Goal: Task Accomplishment & Management: Complete application form

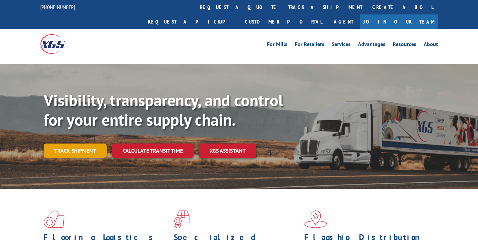
click at [71, 143] on link "Track shipment" at bounding box center [75, 150] width 63 height 14
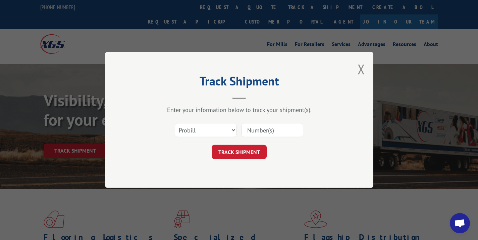
click at [269, 130] on input at bounding box center [273, 130] width 62 height 14
paste input "17590653"
type input "17590653"
click at [247, 154] on button "TRACK SHIPMENT" at bounding box center [239, 152] width 55 height 14
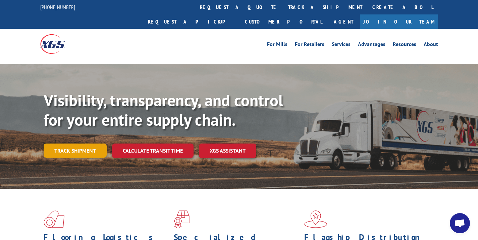
click at [60, 143] on link "Track shipment" at bounding box center [75, 150] width 63 height 14
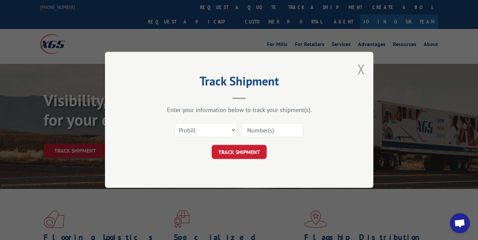
click at [361, 68] on button "Close modal" at bounding box center [361, 69] width 7 height 18
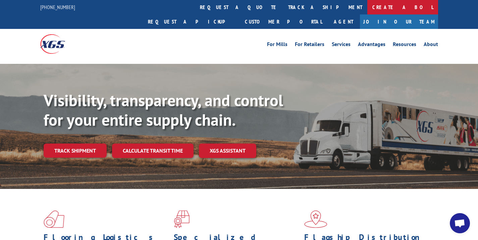
click at [368, 11] on link "Create a BOL" at bounding box center [403, 7] width 71 height 14
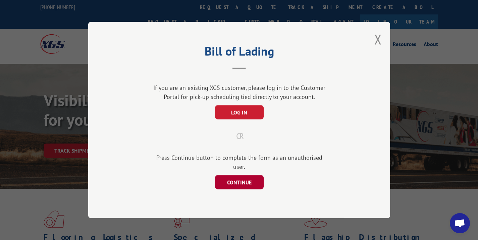
click at [241, 183] on button "CONTINUE" at bounding box center [239, 182] width 49 height 14
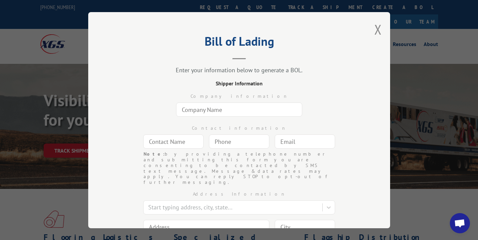
click at [190, 107] on input "text" at bounding box center [239, 109] width 126 height 14
type input "In and Out Moving Company"
click at [168, 138] on input "text" at bounding box center [173, 141] width 60 height 14
type input "N/A"
click at [242, 139] on input "(___) ___-____" at bounding box center [239, 141] width 60 height 14
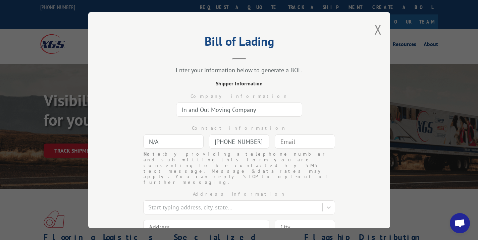
type input "(828) 728-1141"
click at [298, 149] on div at bounding box center [305, 141] width 60 height 15
click at [297, 148] on div at bounding box center [305, 141] width 60 height 15
click at [292, 145] on input "text" at bounding box center [305, 141] width 60 height 14
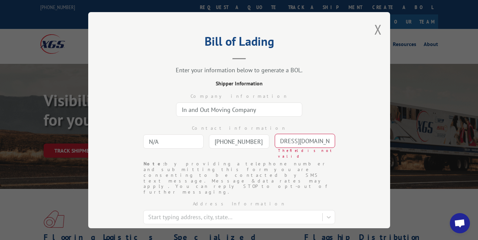
scroll to position [0, 37]
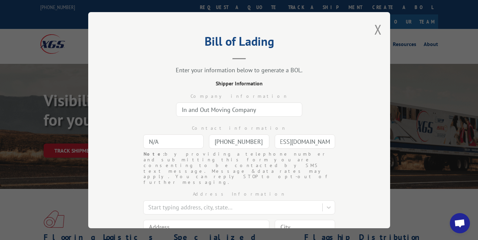
click at [294, 142] on input "inoutmovingdelivery@gmail.com" at bounding box center [305, 141] width 60 height 14
type input "inoutmovingdelivery@gmail.com"
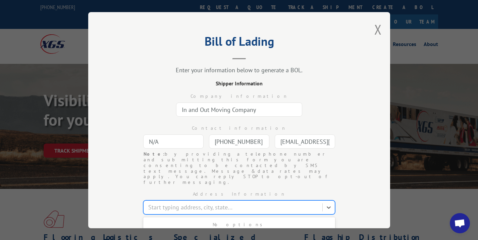
click at [198, 202] on div at bounding box center [233, 206] width 171 height 9
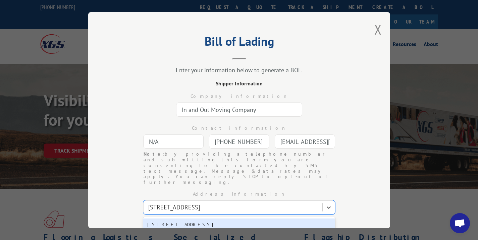
type input "3928 US highway 70"
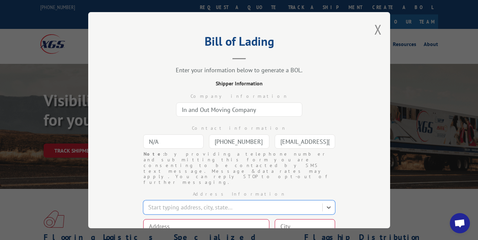
click at [188, 219] on input at bounding box center [206, 226] width 126 height 14
paste input "3948 U.S. Highway 70 Southwest"
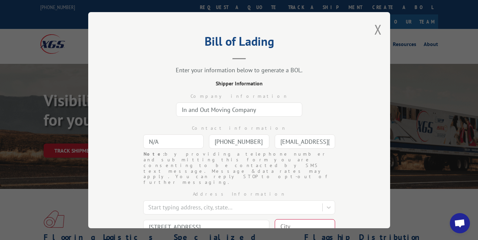
type input "3948 U.S. Highway 70 Southwest"
click at [291, 219] on input at bounding box center [305, 226] width 60 height 14
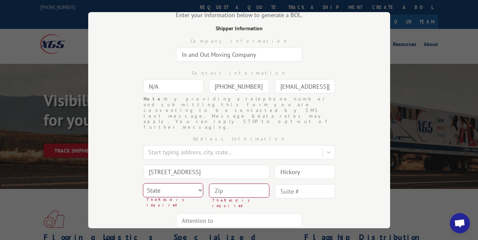
type input "Hickory"
click at [184, 183] on select "State Alabama Alaska Arizona Arkansas California Colorado Connecticut Delaware …" at bounding box center [173, 190] width 60 height 14
select select "NC"
click at [218, 183] on input at bounding box center [239, 190] width 60 height 14
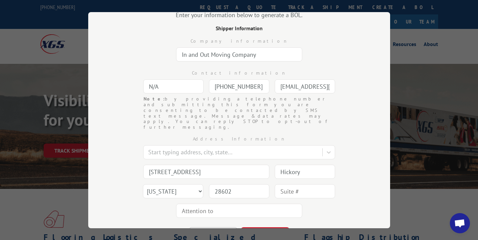
type input "28602"
click at [303, 184] on input "text" at bounding box center [305, 191] width 60 height 14
click at [325, 190] on div "Address Information Start typing address, city, state... 3948 U.S. Highway 70 S…" at bounding box center [239, 175] width 235 height 90
click at [276, 227] on button "CONTINUE" at bounding box center [265, 234] width 49 height 15
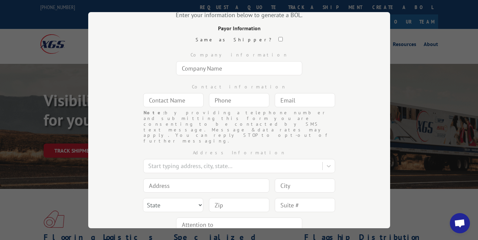
click at [197, 69] on input "text" at bounding box center [239, 68] width 126 height 14
type input "Patterson Flynn"
type input "Daniel Custodi"
type input "(646) 300-0686"
type input "c"
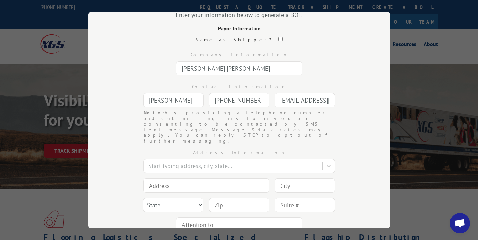
scroll to position [0, 5]
type input "dcustodi@gmail.com"
click at [166, 178] on input at bounding box center [206, 185] width 126 height 14
type input "875 Avenue of the Americas"
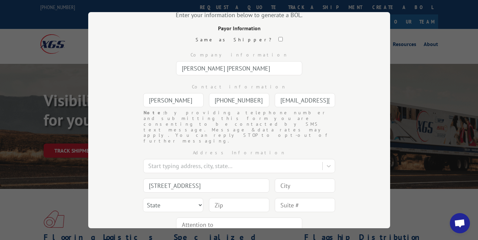
click at [293, 178] on input at bounding box center [305, 185] width 60 height 14
type input "New York"
click at [177, 198] on select "State Alabama Alaska Arizona Arkansas California Colorado Connecticut Delaware …" at bounding box center [173, 205] width 60 height 14
click at [176, 198] on select "State Alabama Alaska Arizona Arkansas California Colorado Connecticut Delaware …" at bounding box center [173, 205] width 60 height 14
select select "NY"
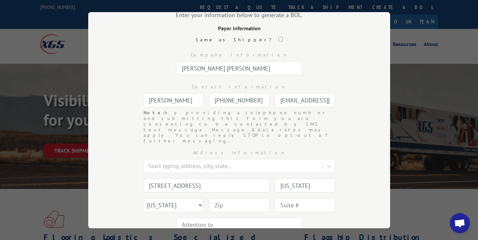
drag, startPoint x: 216, startPoint y: 189, endPoint x: 222, endPoint y: 186, distance: 7.1
click at [222, 198] on input at bounding box center [239, 205] width 60 height 14
type input "10001"
click at [287, 198] on input "text" at bounding box center [305, 205] width 60 height 14
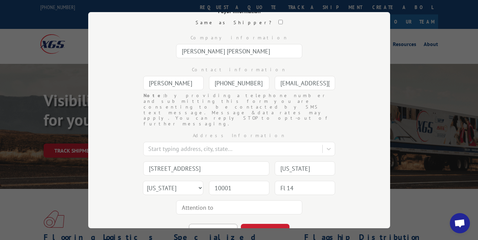
scroll to position [74, 0]
type input "Fl 14"
click at [269, 222] on button "CONTINUE" at bounding box center [265, 229] width 49 height 15
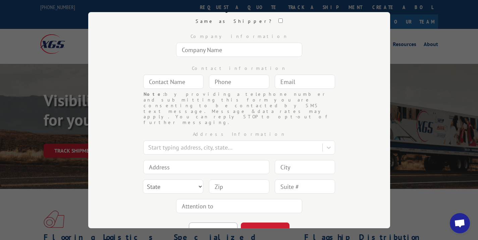
click at [218, 52] on input "text" at bounding box center [239, 50] width 126 height 14
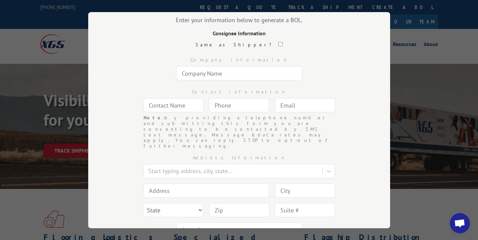
scroll to position [40, 0]
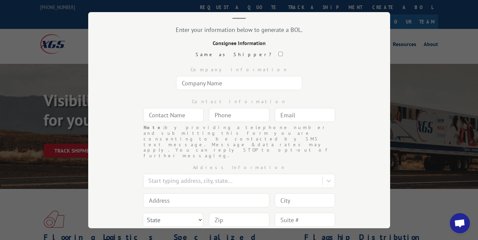
click at [189, 79] on input "text" at bounding box center [239, 83] width 126 height 14
drag, startPoint x: 229, startPoint y: 86, endPoint x: 0, endPoint y: 84, distance: 229.2
type input "The Webb Company"
click at [153, 119] on input "text" at bounding box center [173, 115] width 60 height 14
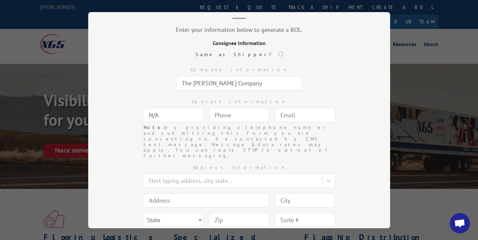
type input "N/A"
type input "(___) ___-____"
click at [249, 116] on input "(___) ___-____" at bounding box center [239, 115] width 60 height 14
type input "(828) 264-9322"
click at [309, 118] on input "text" at bounding box center [305, 115] width 60 height 14
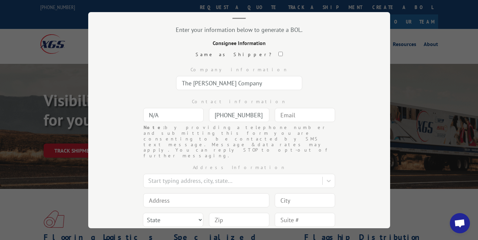
type input "dcustodi@pattersonflynn.com"
click at [199, 176] on div at bounding box center [233, 180] width 171 height 9
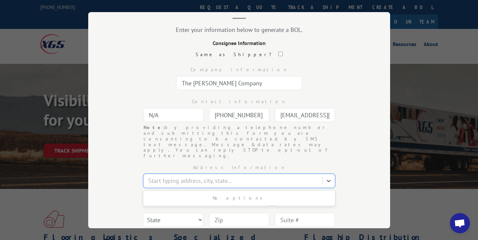
click at [117, 175] on div "Bill of Lading Enter your information below to generate a BOL. Consignee Inform…" at bounding box center [239, 120] width 302 height 216
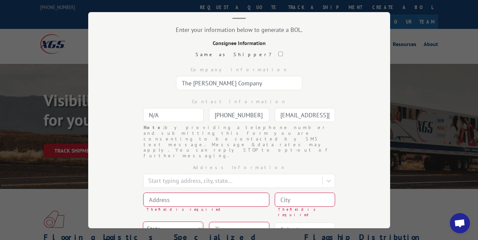
click at [154, 192] on input at bounding box center [206, 199] width 126 height 14
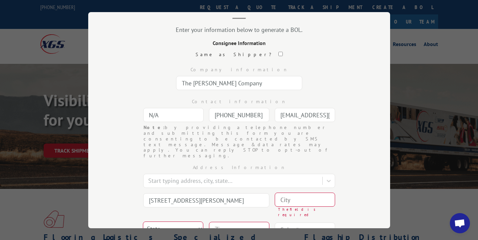
type input "125 Dick Watson Rd"
click at [302, 192] on input at bounding box center [305, 199] width 60 height 14
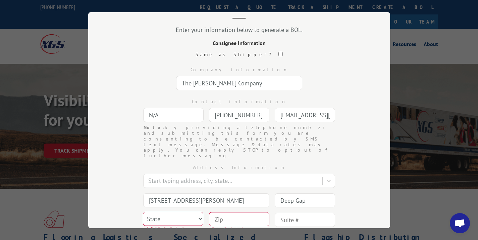
type input "Deep Gap"
click at [164, 211] on select "State Alabama Alaska Arizona Arkansas California Colorado Connecticut Delaware …" at bounding box center [173, 218] width 60 height 14
select select "NC"
click at [235, 212] on input at bounding box center [239, 219] width 60 height 14
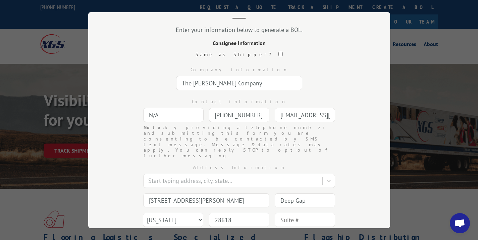
scroll to position [80, 0]
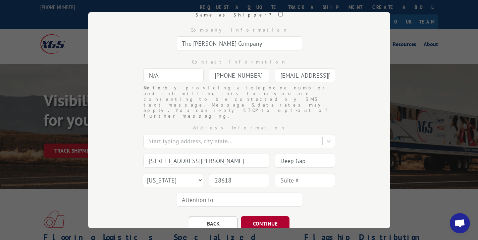
type input "28618"
click at [270, 216] on button "CONTINUE" at bounding box center [265, 223] width 49 height 15
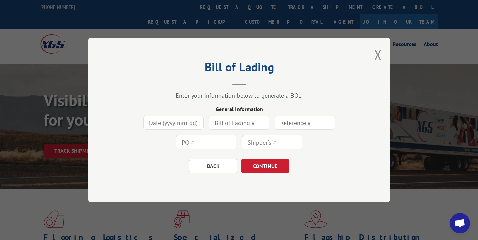
click at [177, 126] on input at bounding box center [173, 122] width 60 height 14
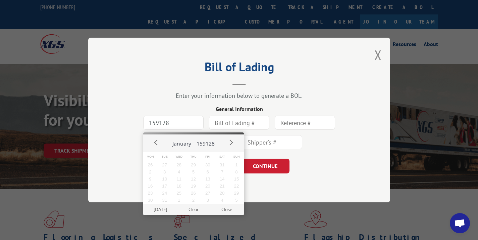
type input "+159128-01"
click at [245, 117] on input "text" at bounding box center [239, 122] width 60 height 14
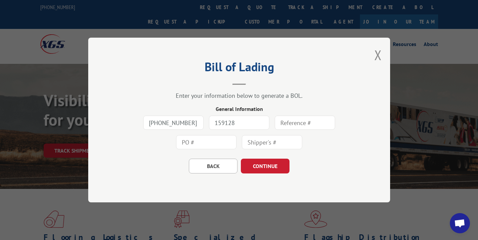
type input "159128"
click at [304, 113] on div "+159128-01 159128" at bounding box center [239, 132] width 235 height 39
click at [298, 121] on input "text" at bounding box center [305, 122] width 60 height 14
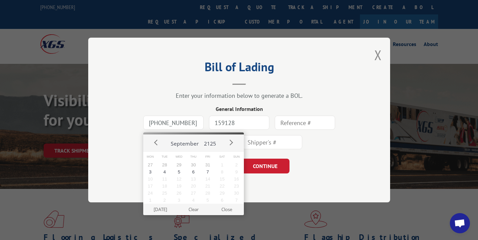
drag, startPoint x: 197, startPoint y: 126, endPoint x: 123, endPoint y: 118, distance: 74.5
click at [123, 118] on div "+159128-01 159128" at bounding box center [239, 132] width 235 height 39
click at [204, 171] on button "7" at bounding box center [208, 171] width 14 height 7
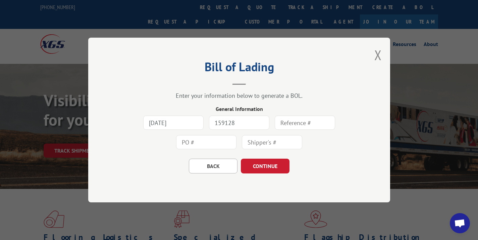
click at [186, 124] on input "2125-09-07" at bounding box center [173, 122] width 60 height 14
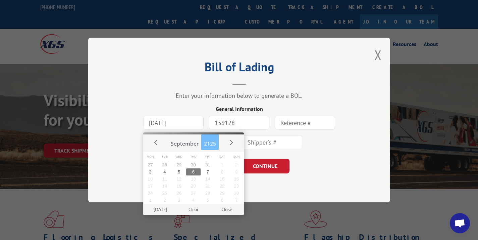
click at [211, 142] on button "2125" at bounding box center [209, 141] width 17 height 15
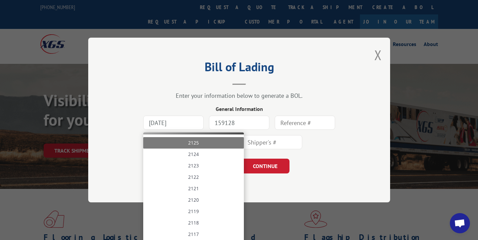
click at [172, 124] on input "2125-09-06" at bounding box center [173, 122] width 60 height 14
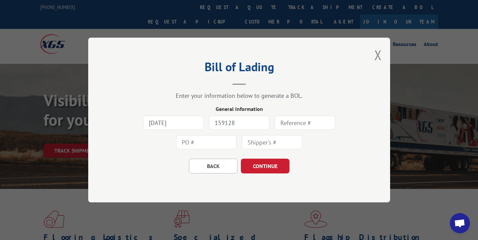
click at [173, 124] on input "2125-09-06" at bounding box center [173, 122] width 60 height 14
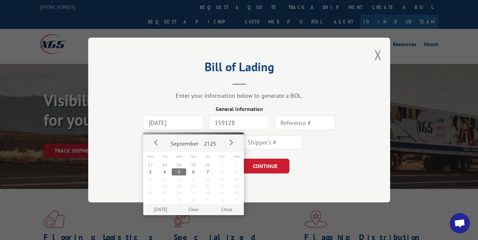
click at [173, 124] on input "2125-09-06" at bounding box center [173, 122] width 60 height 14
click at [172, 124] on input "2125-0906" at bounding box center [173, 122] width 60 height 14
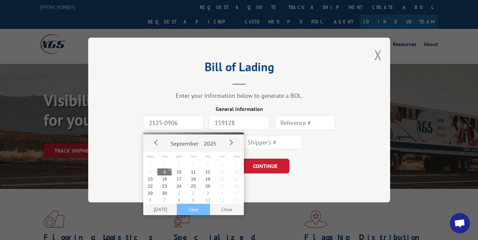
type input "2125-0906"
click at [198, 212] on button "Clear" at bounding box center [193, 208] width 33 height 11
click at [178, 126] on input at bounding box center [173, 122] width 60 height 14
click at [164, 171] on button "9" at bounding box center [164, 171] width 14 height 7
type input "2025-09-09"
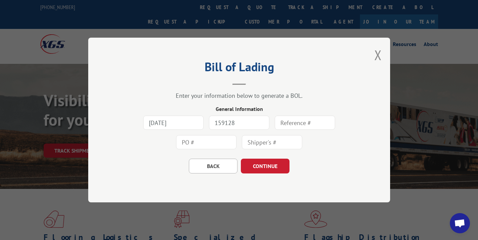
click at [296, 123] on input "text" at bounding box center [305, 122] width 60 height 14
type input "159128"
click at [225, 140] on input "text" at bounding box center [206, 142] width 60 height 14
type input "159128"
click at [262, 143] on input "text" at bounding box center [272, 142] width 60 height 14
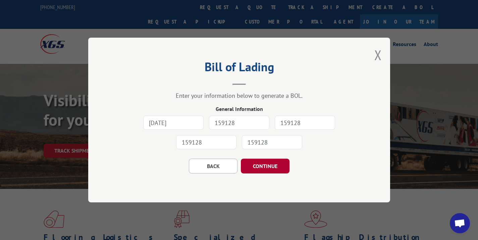
type input "159128"
click at [265, 165] on button "CONTINUE" at bounding box center [265, 165] width 49 height 15
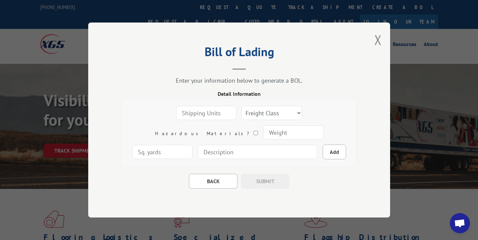
click at [187, 109] on input "number" at bounding box center [206, 113] width 60 height 14
type input "1"
click at [242, 114] on select "Freight Class 50 55 60 65 70 77 85 92 100 110 125 150 175 200 250 300 400 500 C…" at bounding box center [272, 113] width 60 height 14
select select "100"
click at [263, 131] on input "number" at bounding box center [293, 132] width 60 height 14
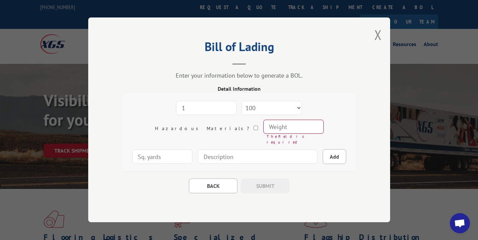
click at [263, 130] on input "number" at bounding box center [293, 127] width 60 height 14
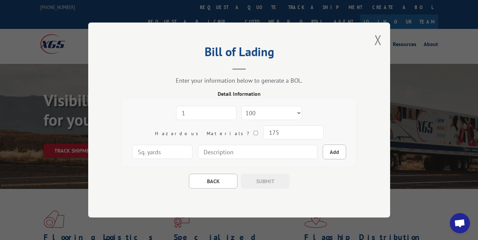
type input "175"
click at [193, 145] on input "number" at bounding box center [162, 152] width 60 height 14
click at [231, 153] on input at bounding box center [257, 152] width 119 height 14
type input "1 - carpet roll - 177" x 12" diameter"
click at [323, 149] on button "Add" at bounding box center [334, 151] width 23 height 15
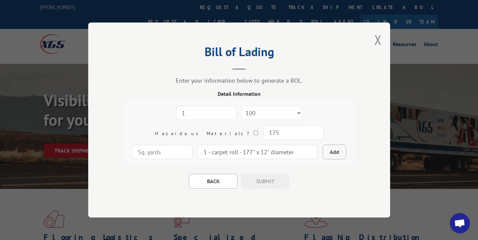
select select
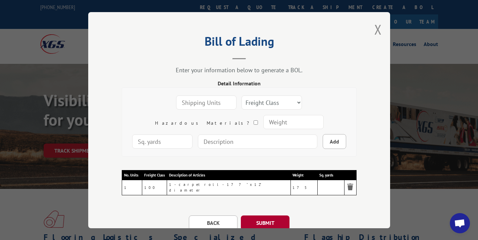
click at [255, 216] on button "SUBMIT" at bounding box center [265, 222] width 49 height 15
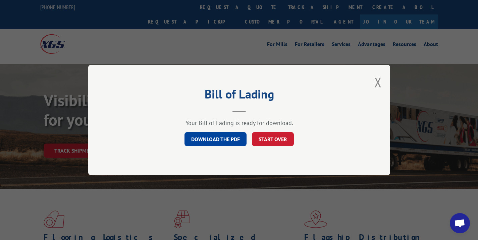
click at [211, 140] on link "DOWNLOAD THE PDF" at bounding box center [216, 139] width 62 height 14
